Goal: Complete application form

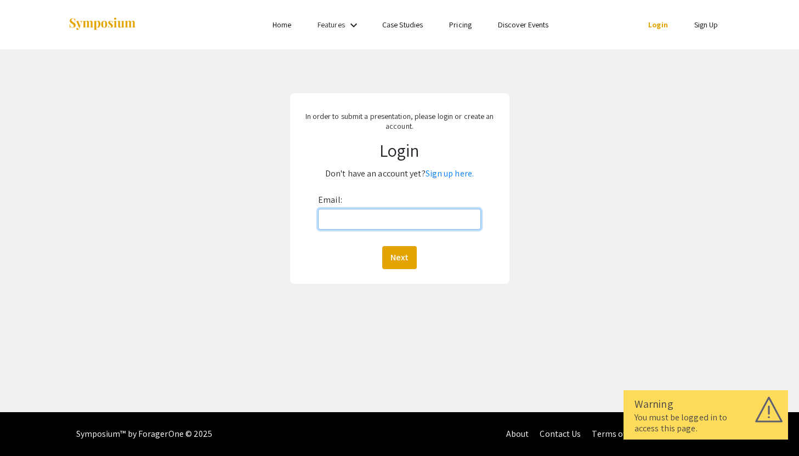
click at [360, 217] on input "Email:" at bounding box center [399, 219] width 163 height 21
click at [366, 223] on input "Email:" at bounding box center [399, 219] width 163 height 21
type input "[EMAIL_ADDRESS][DOMAIN_NAME]"
click at [400, 253] on button "Next" at bounding box center [399, 257] width 35 height 23
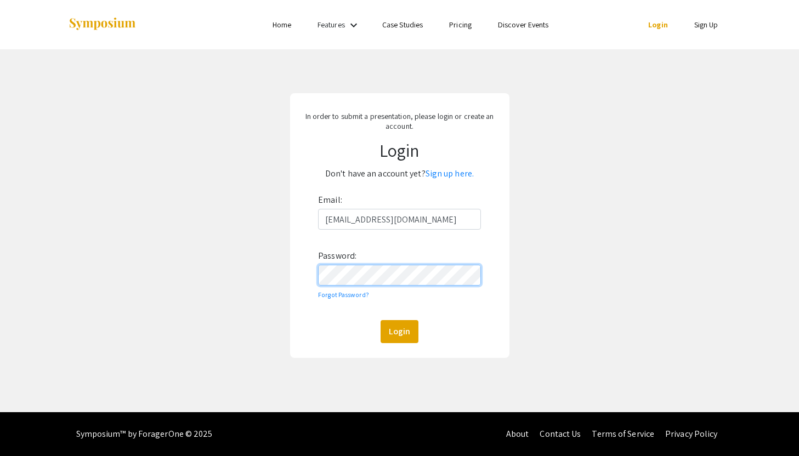
click at [381, 320] on button "Login" at bounding box center [400, 331] width 38 height 23
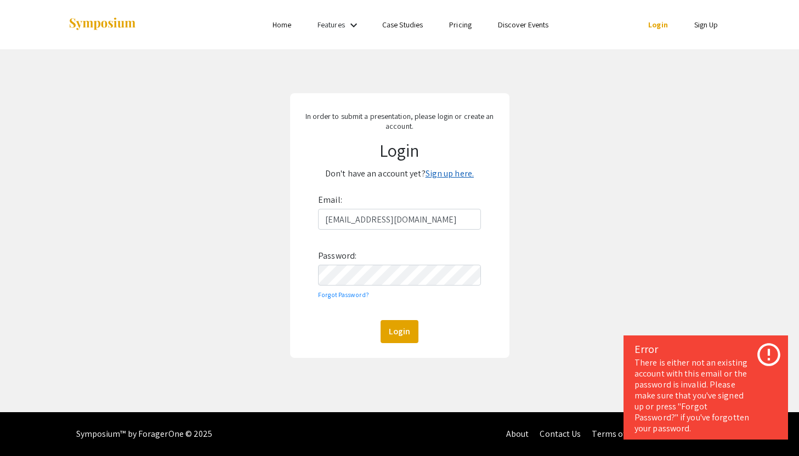
click at [437, 171] on link "Sign up here." at bounding box center [450, 174] width 48 height 12
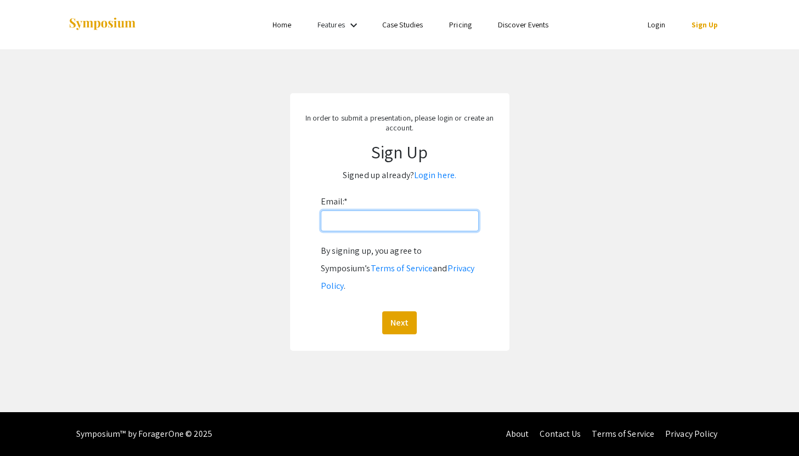
click at [388, 225] on input "Email: *" at bounding box center [400, 221] width 158 height 21
type input "[EMAIL_ADDRESS][DOMAIN_NAME]"
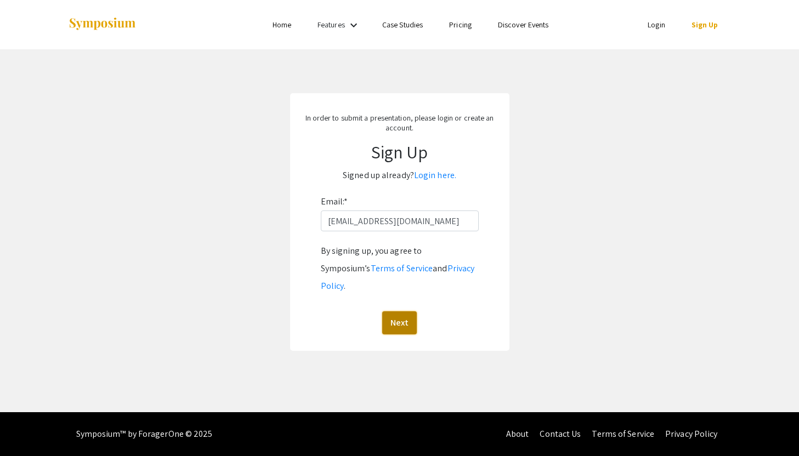
click at [399, 312] on button "Next" at bounding box center [399, 323] width 35 height 23
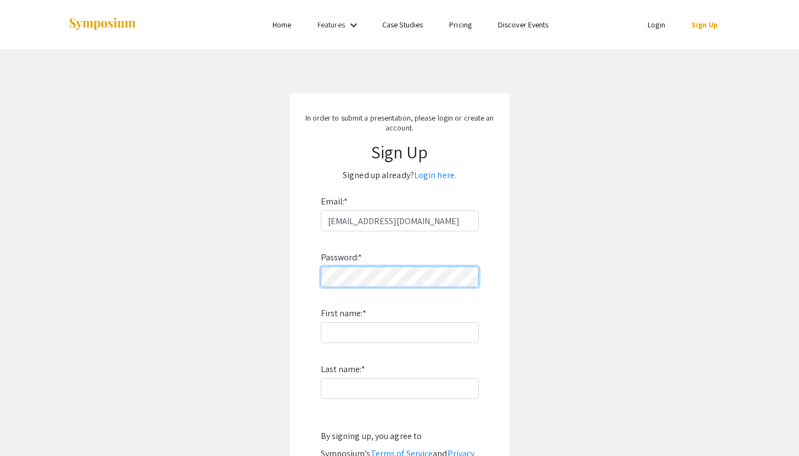
click at [298, 274] on div "In order to submit a presentation, please login or create an account. Sign Up S…" at bounding box center [399, 314] width 219 height 443
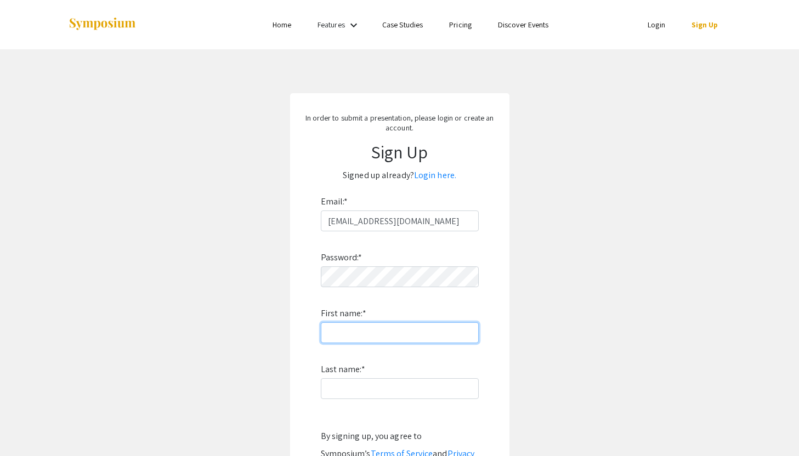
click at [407, 325] on input "First name: *" at bounding box center [400, 333] width 158 height 21
type input "Lauren"
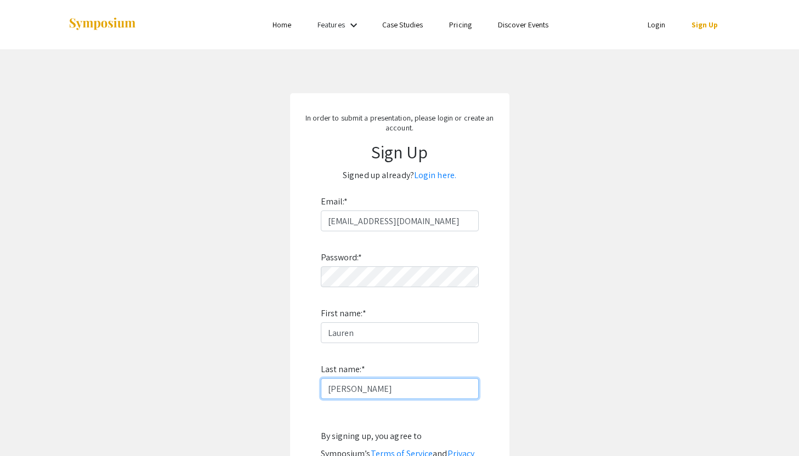
type input "[PERSON_NAME]"
click at [304, 318] on form "Email: * [EMAIL_ADDRESS][DOMAIN_NAME] Password: * First name: * [PERSON_NAME] L…" at bounding box center [399, 356] width 197 height 327
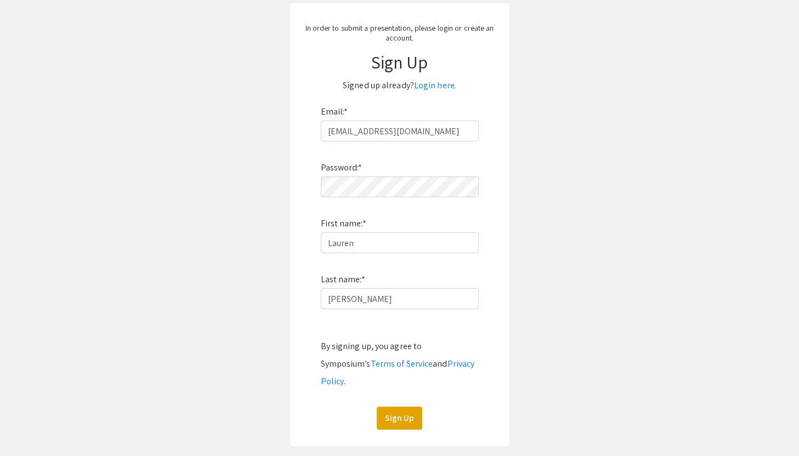
scroll to position [99, 0]
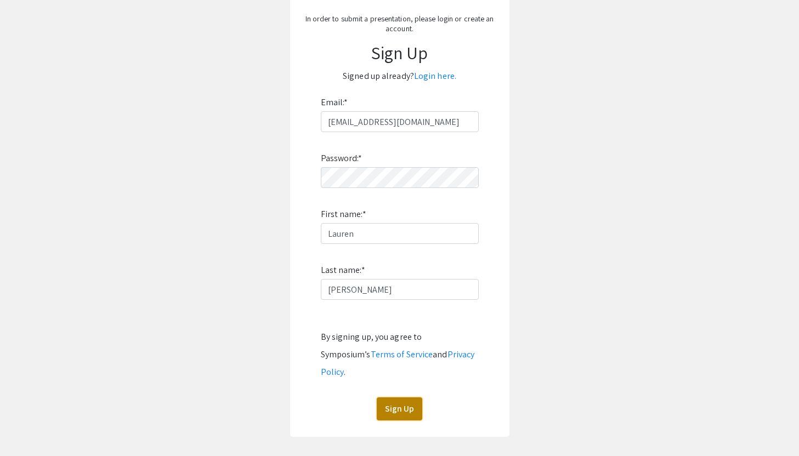
click at [397, 398] on button "Sign Up" at bounding box center [400, 409] width 46 height 23
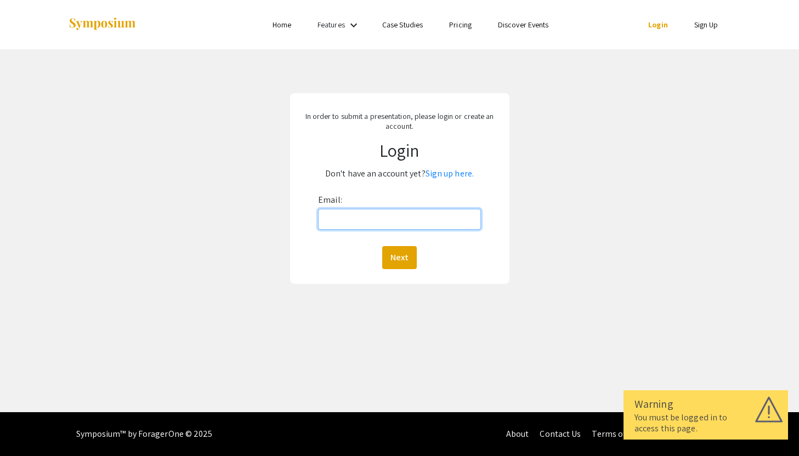
click at [391, 228] on input "Email:" at bounding box center [399, 219] width 163 height 21
type input "[EMAIL_ADDRESS][DOMAIN_NAME]"
click at [394, 257] on button "Next" at bounding box center [399, 257] width 35 height 23
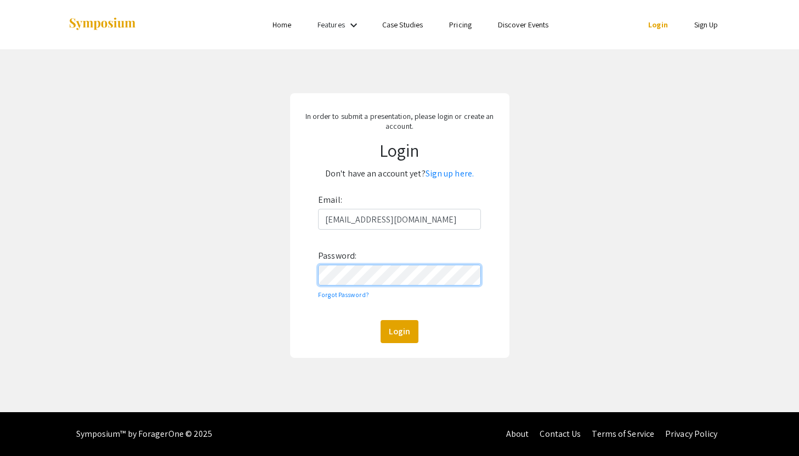
click at [381, 320] on button "Login" at bounding box center [400, 331] width 38 height 23
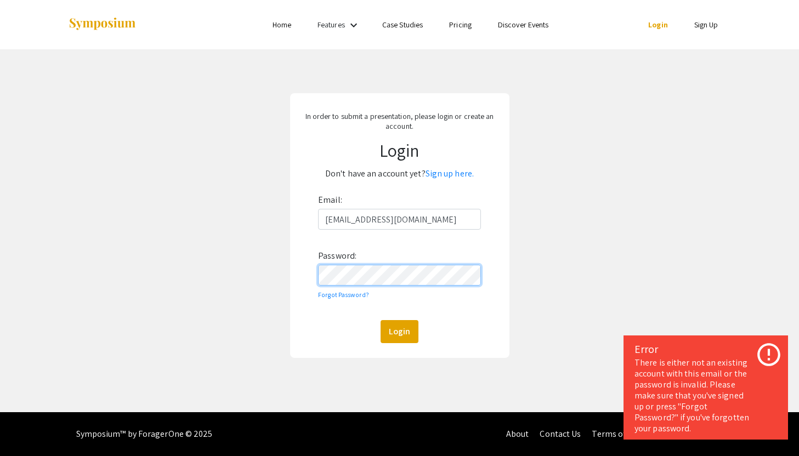
click at [381, 320] on button "Login" at bounding box center [400, 331] width 38 height 23
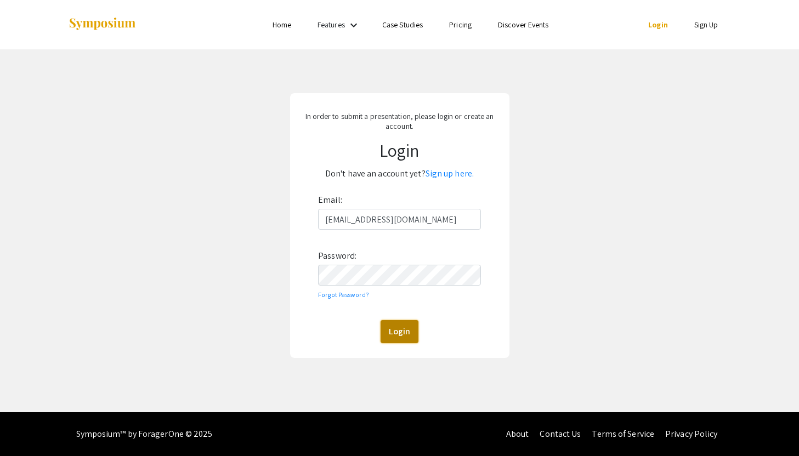
click at [401, 329] on button "Login" at bounding box center [400, 331] width 38 height 23
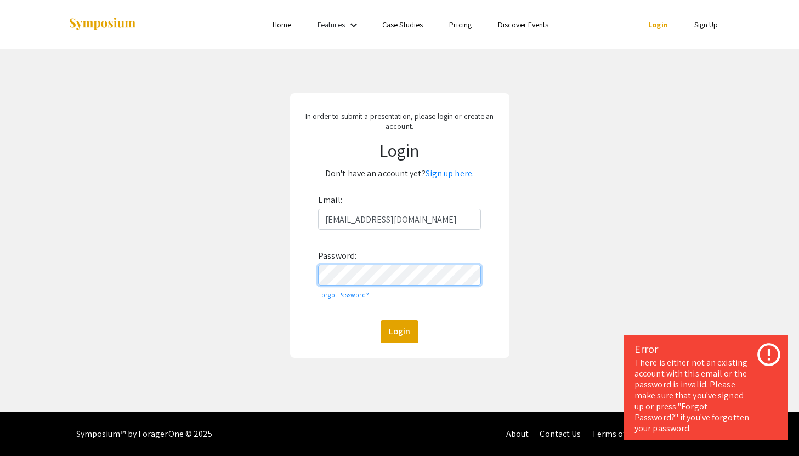
click at [381, 320] on button "Login" at bounding box center [400, 331] width 38 height 23
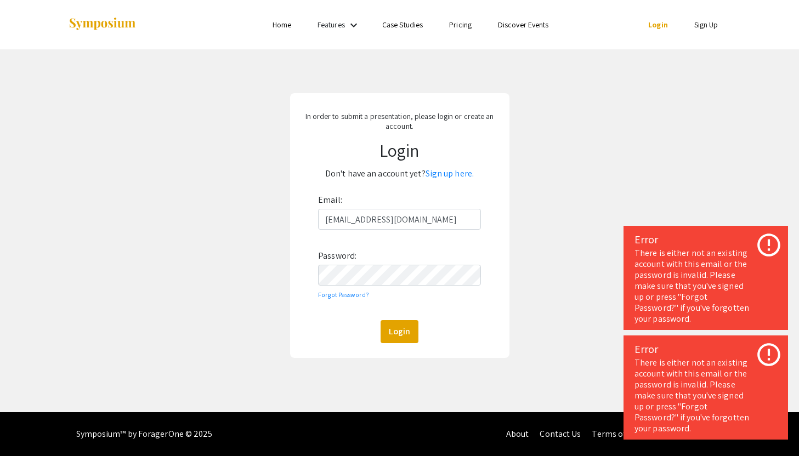
click at [396, 318] on div "Email: lek00010@mix.wvu.edu Password: Forgot Password? Login" at bounding box center [399, 267] width 163 height 152
click at [396, 330] on button "Login" at bounding box center [400, 331] width 38 height 23
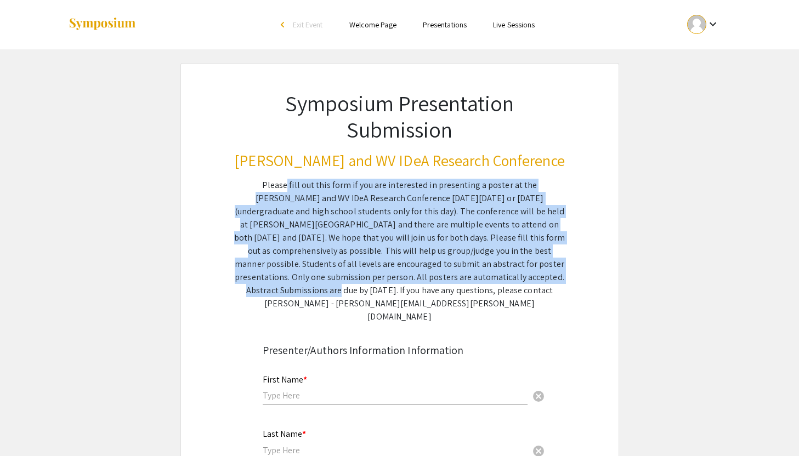
drag, startPoint x: 256, startPoint y: 187, endPoint x: 449, endPoint y: 276, distance: 212.5
click at [449, 274] on div "Please fill out this form if you are interested in presenting a poster at the […" at bounding box center [399, 251] width 331 height 145
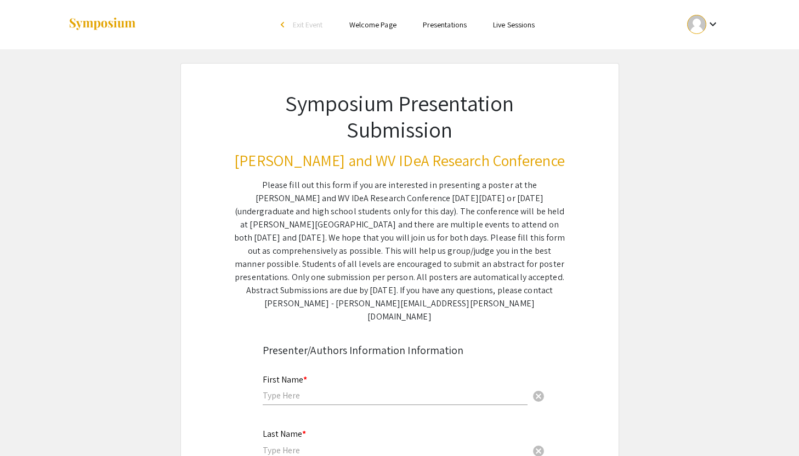
click at [457, 278] on div "Please fill out this form if you are interested in presenting a poster at the […" at bounding box center [399, 251] width 331 height 145
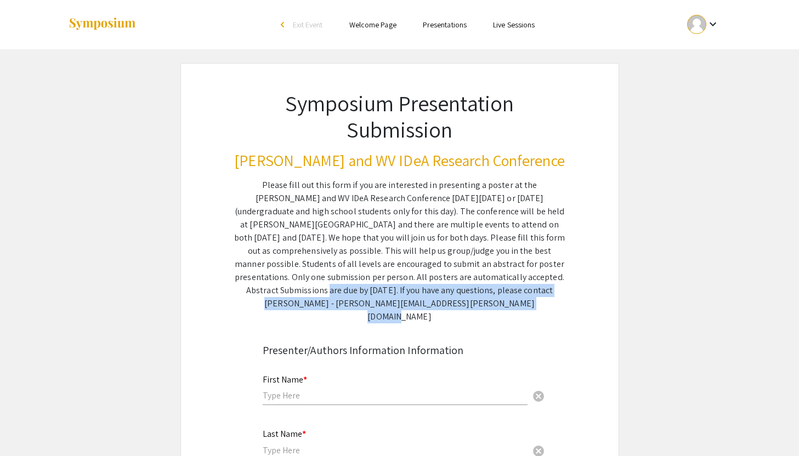
drag, startPoint x: 436, startPoint y: 279, endPoint x: 468, endPoint y: 297, distance: 36.6
click at [468, 297] on div "Please fill out this form if you are interested in presenting a poster at the […" at bounding box center [399, 251] width 331 height 145
click at [488, 295] on div "Please fill out this form if you are interested in presenting a poster at the V…" at bounding box center [399, 251] width 331 height 145
drag, startPoint x: 412, startPoint y: 279, endPoint x: 453, endPoint y: 304, distance: 47.3
click at [453, 304] on div "Please fill out this form if you are interested in presenting a poster at the V…" at bounding box center [399, 251] width 331 height 145
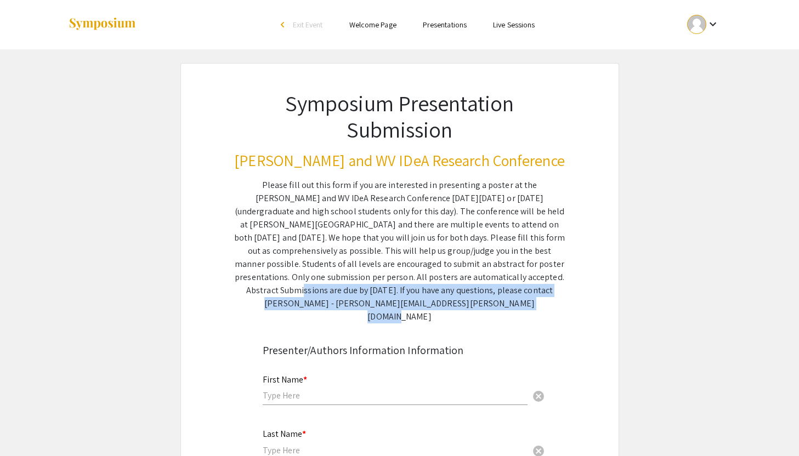
click at [459, 304] on div "Please fill out this form if you are interested in presenting a poster at the V…" at bounding box center [399, 251] width 331 height 145
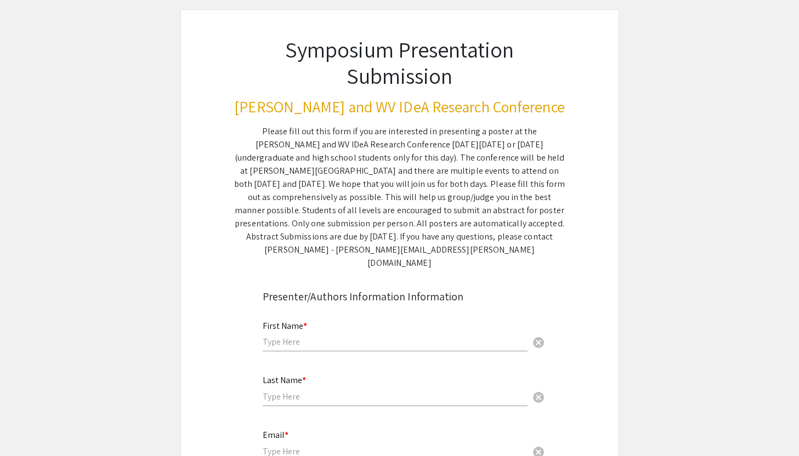
scroll to position [56, 0]
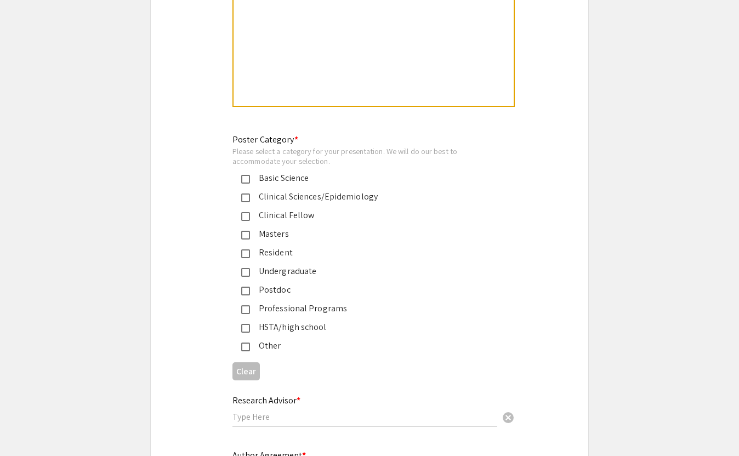
scroll to position [2419, 0]
